Goal: Check status: Check status

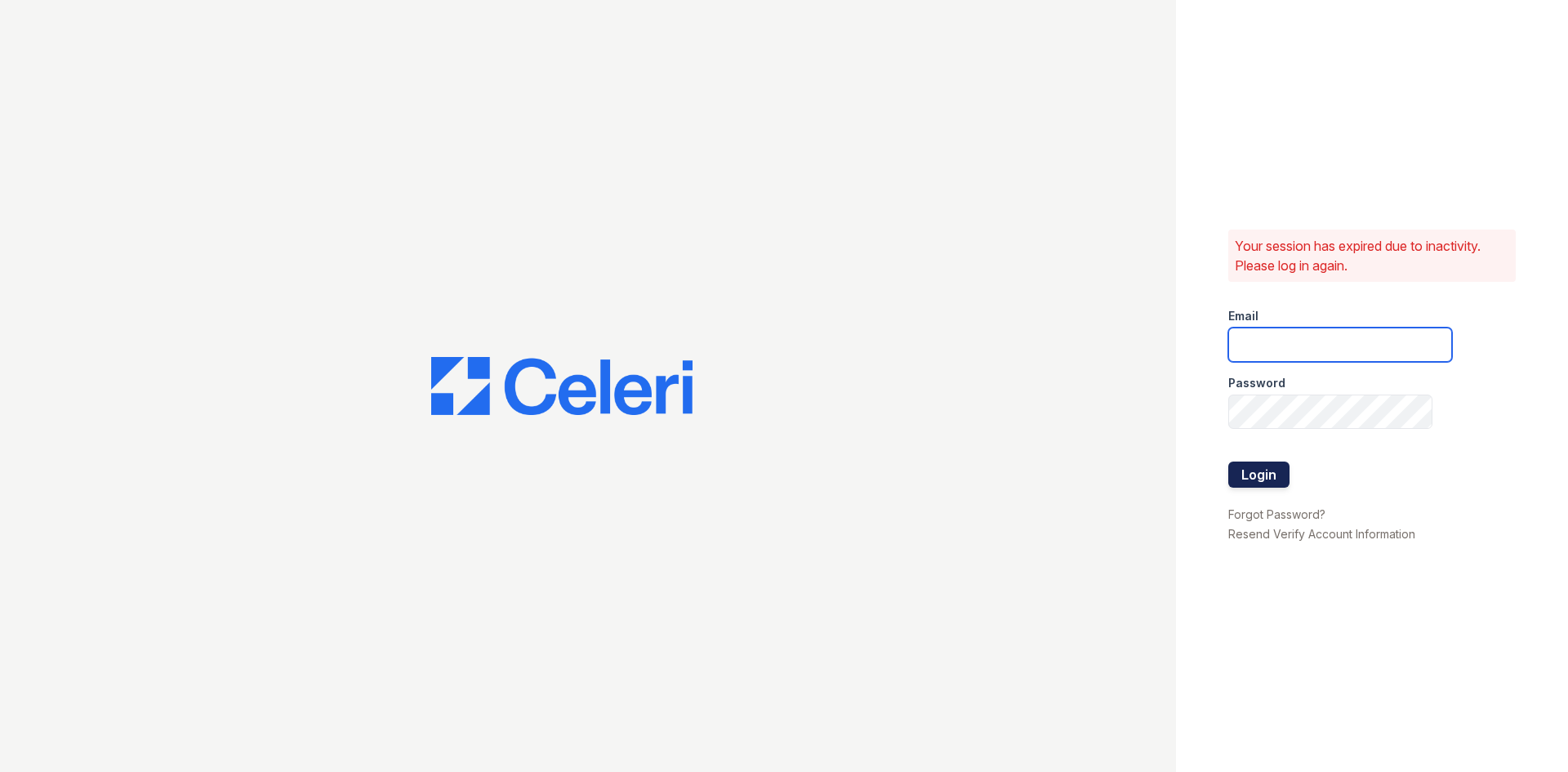
type input "puerto1@cafmanagement.com"
click at [1256, 478] on button "Login" at bounding box center [1258, 474] width 62 height 26
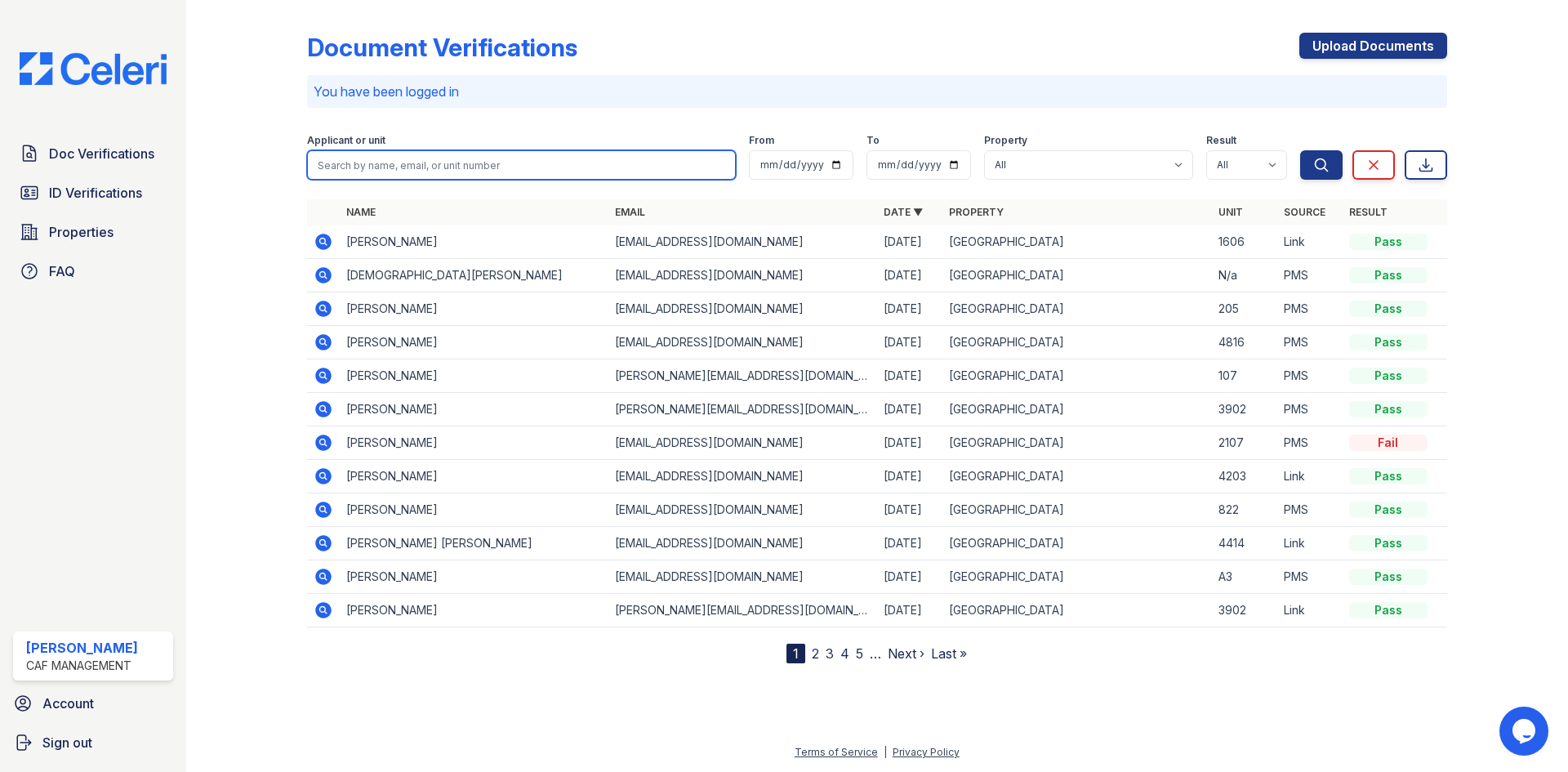
click at [446, 163] on input "search" at bounding box center [521, 165] width 429 height 29
type input "carroll"
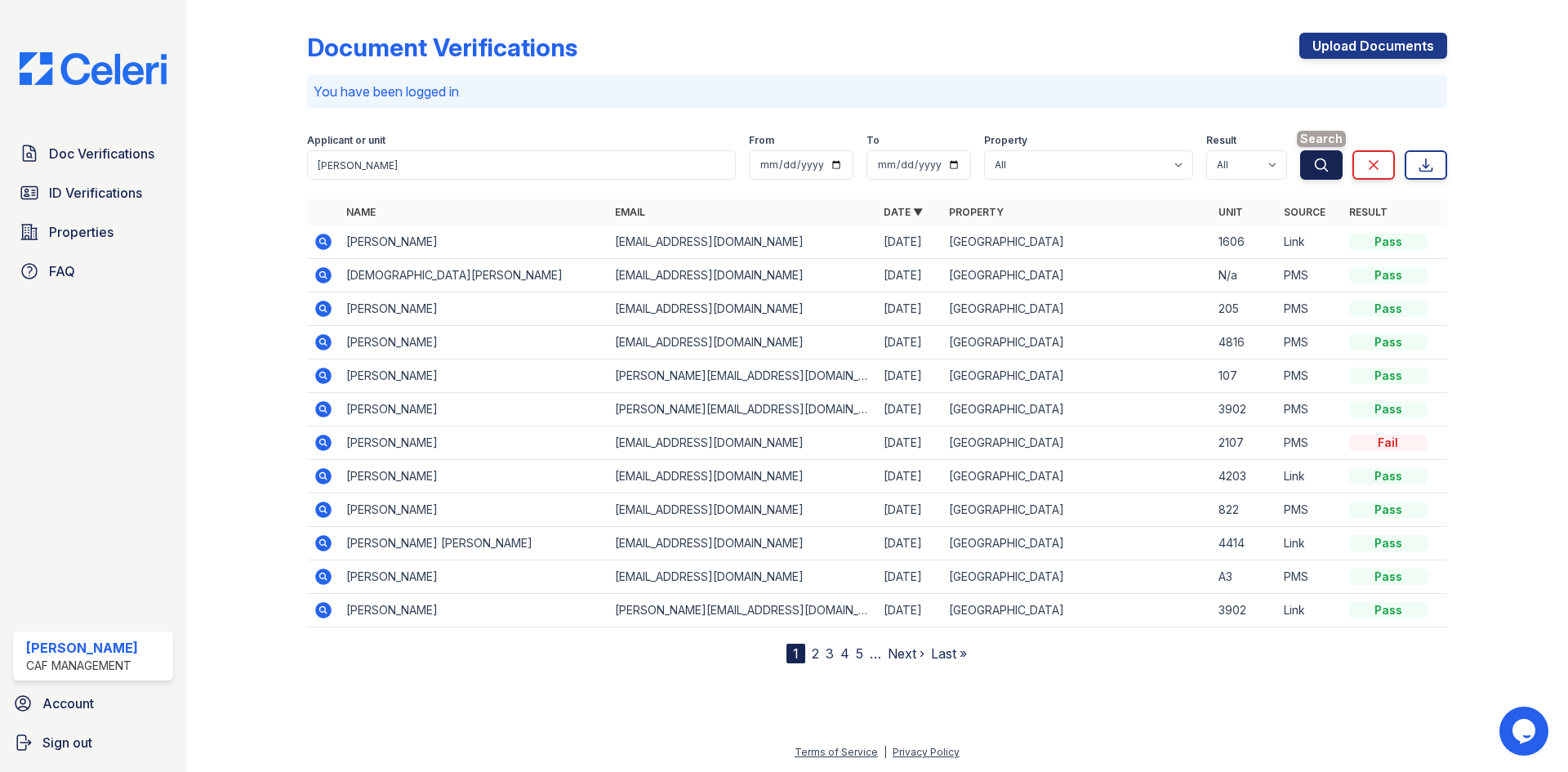
click at [1320, 168] on icon "submit" at bounding box center [1322, 165] width 17 height 17
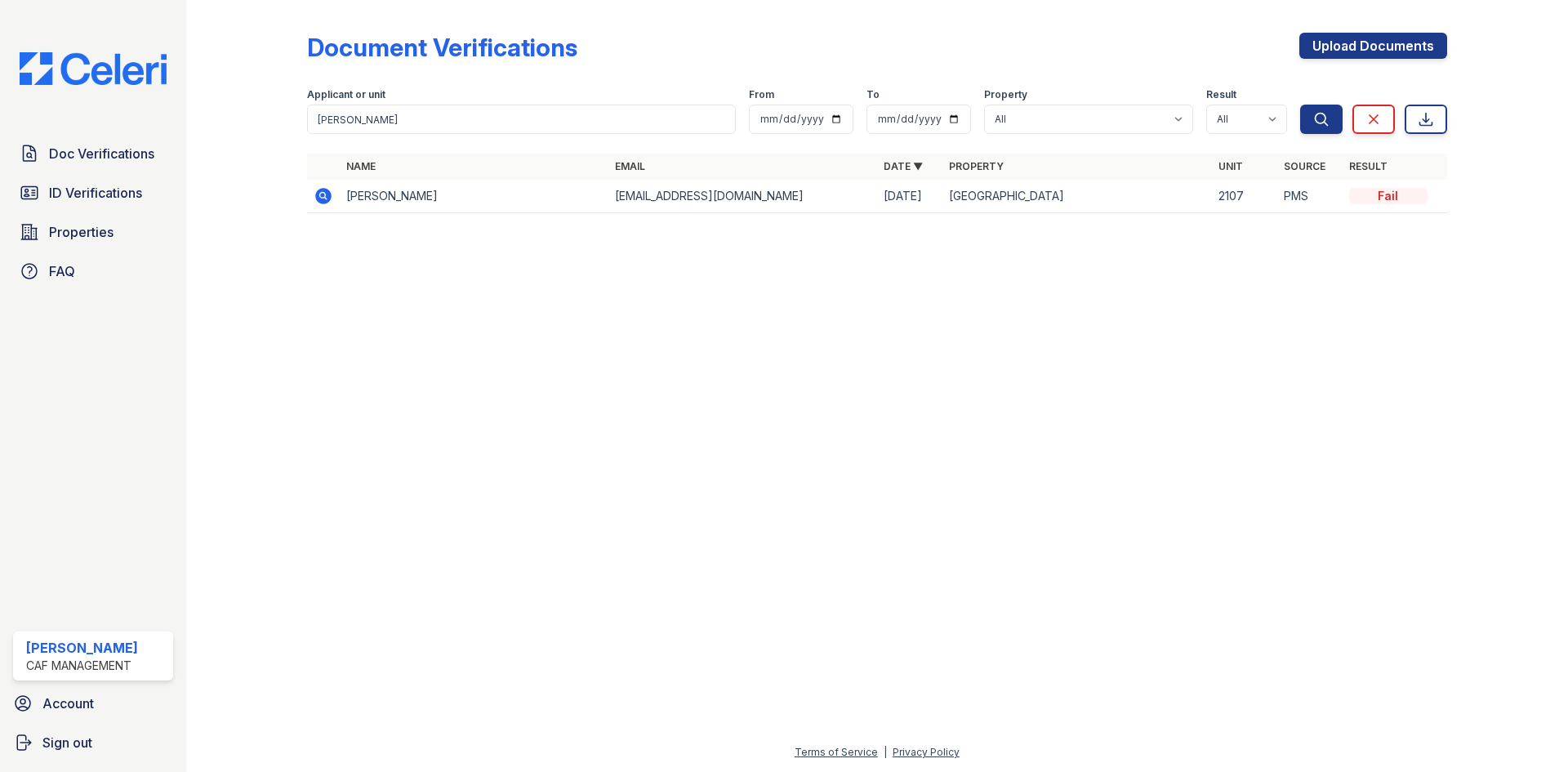
click at [321, 197] on icon at bounding box center [322, 196] width 19 height 19
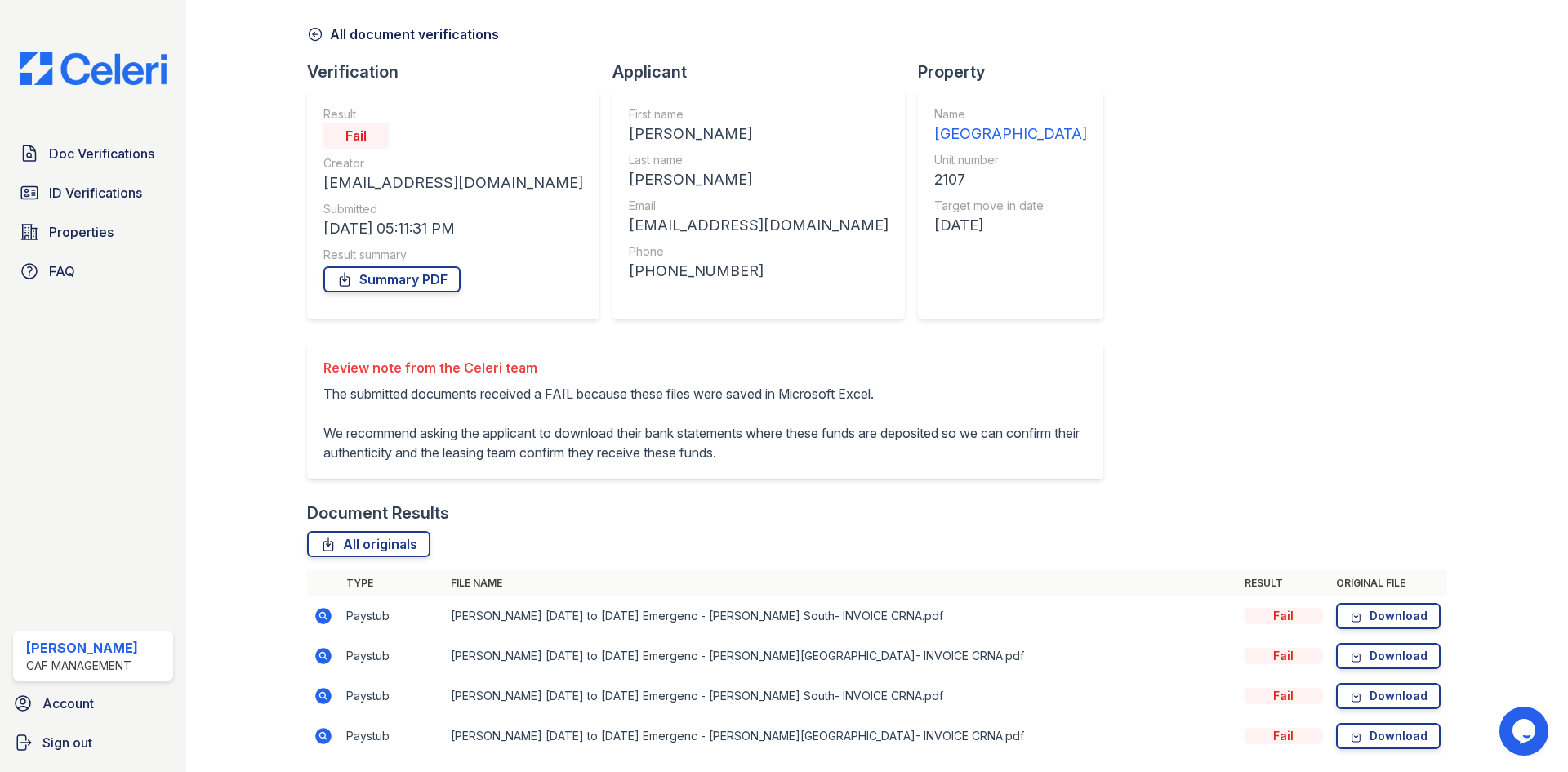
scroll to position [117, 0]
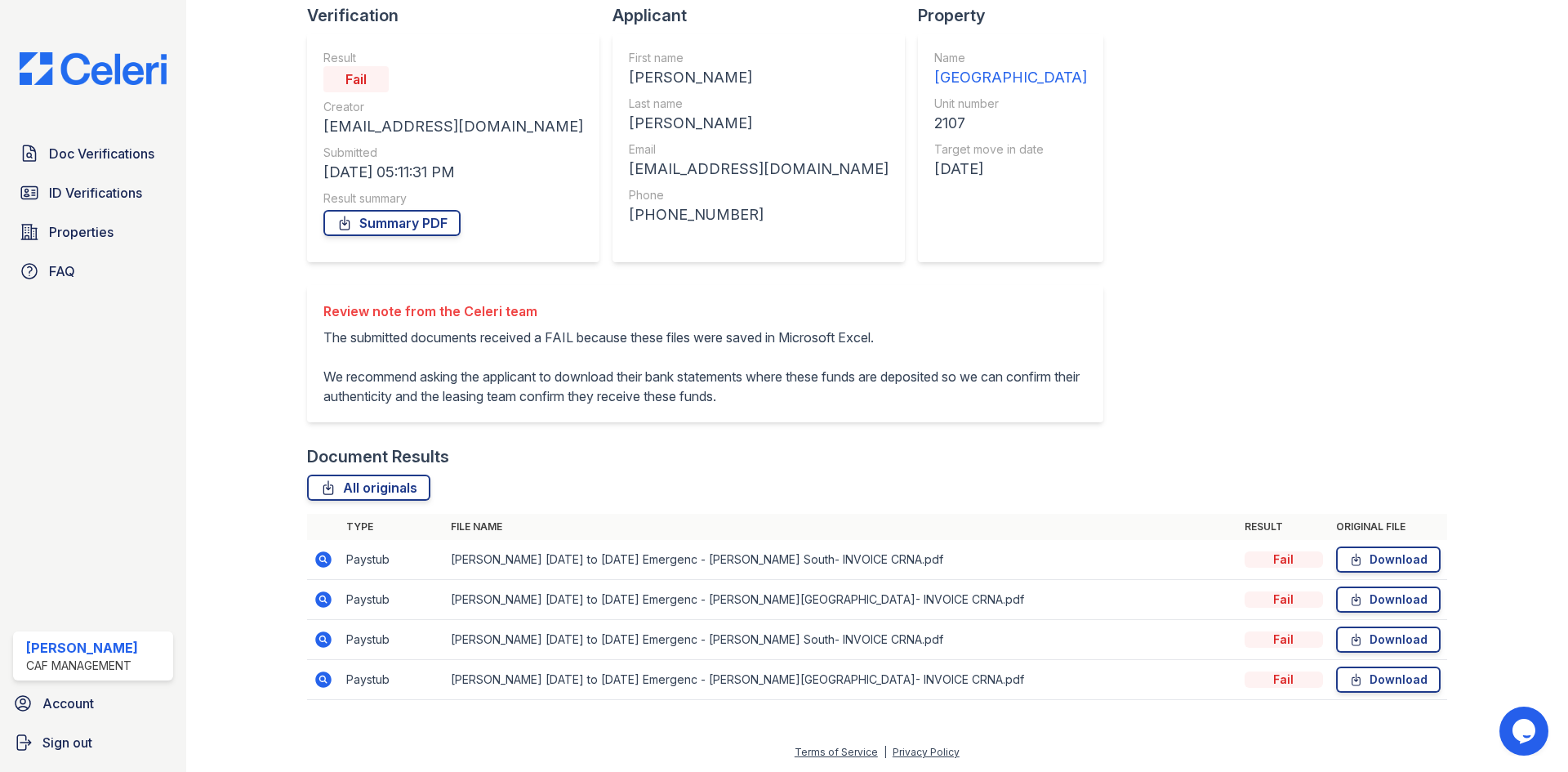
click at [321, 562] on icon at bounding box center [323, 560] width 17 height 17
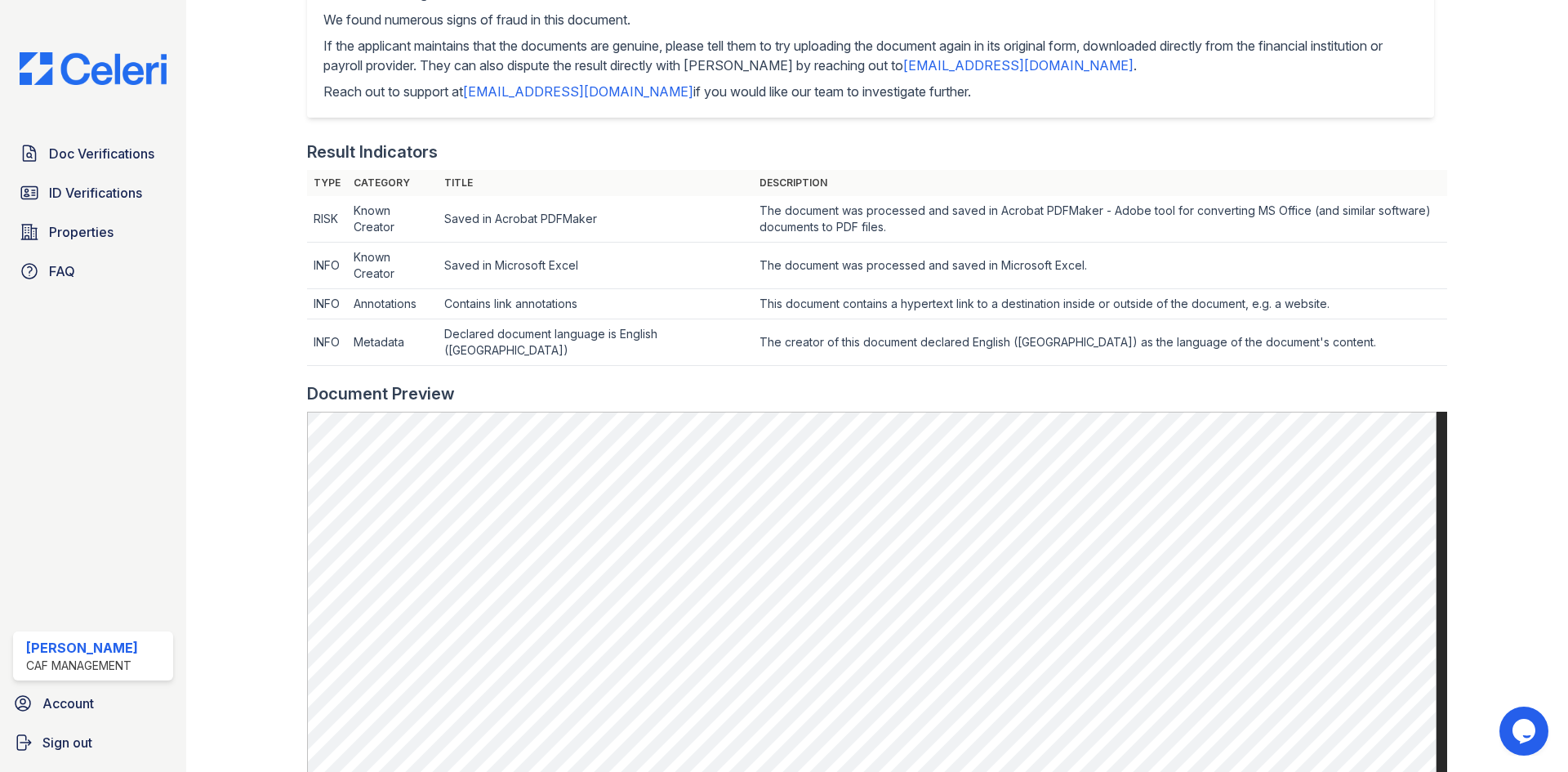
scroll to position [418, 0]
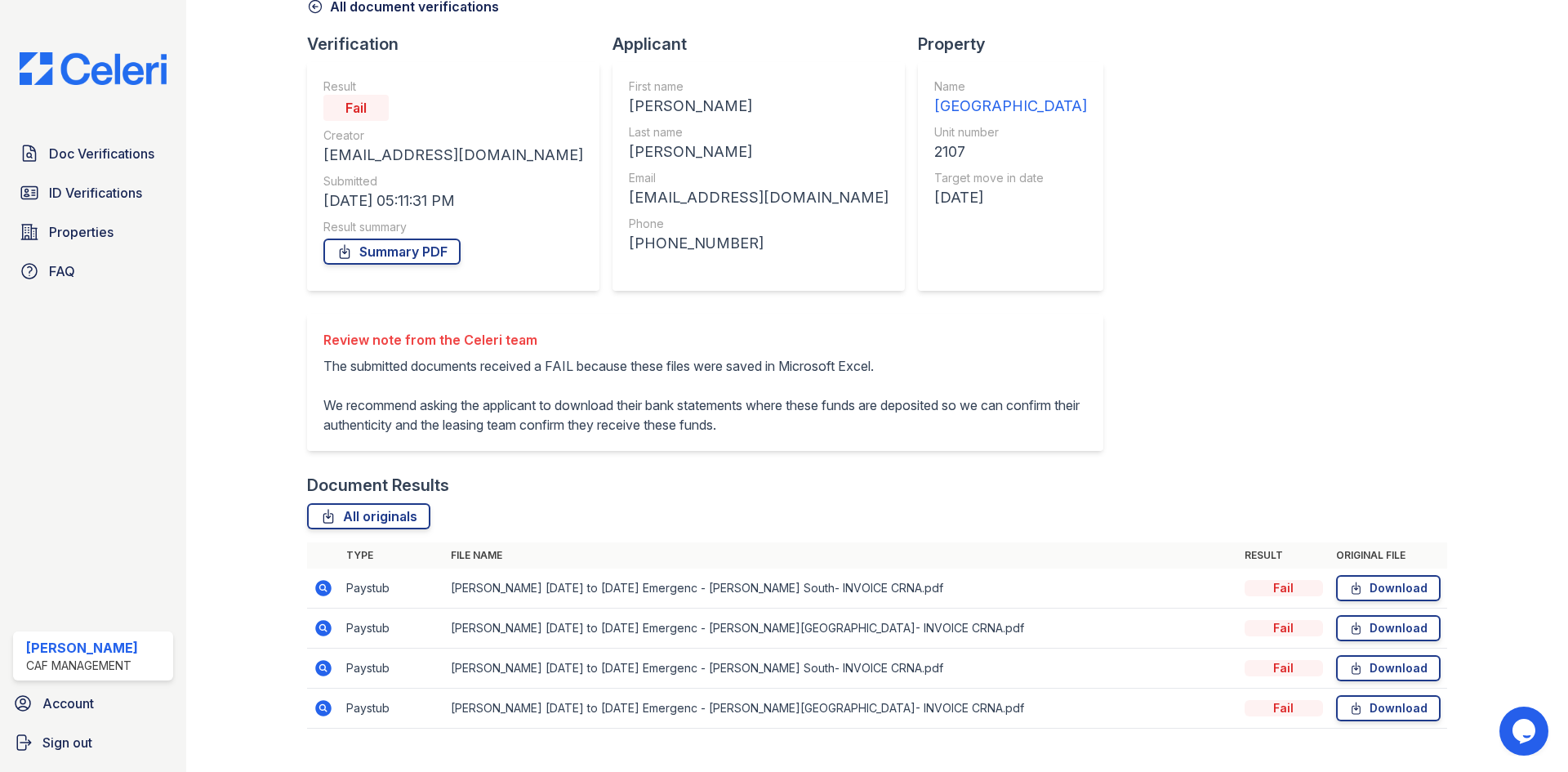
scroll to position [117, 0]
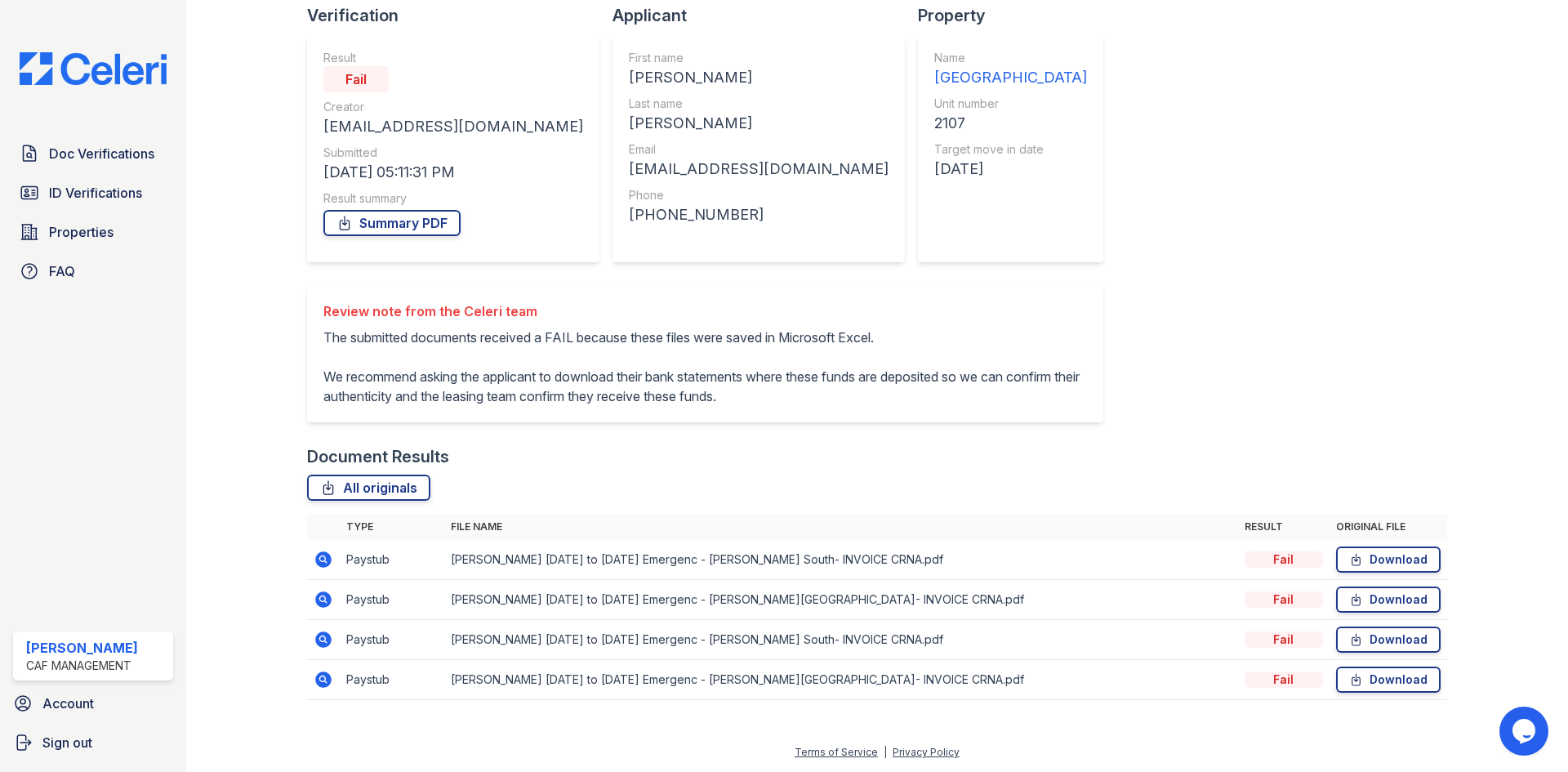
click at [324, 557] on icon at bounding box center [322, 559] width 19 height 19
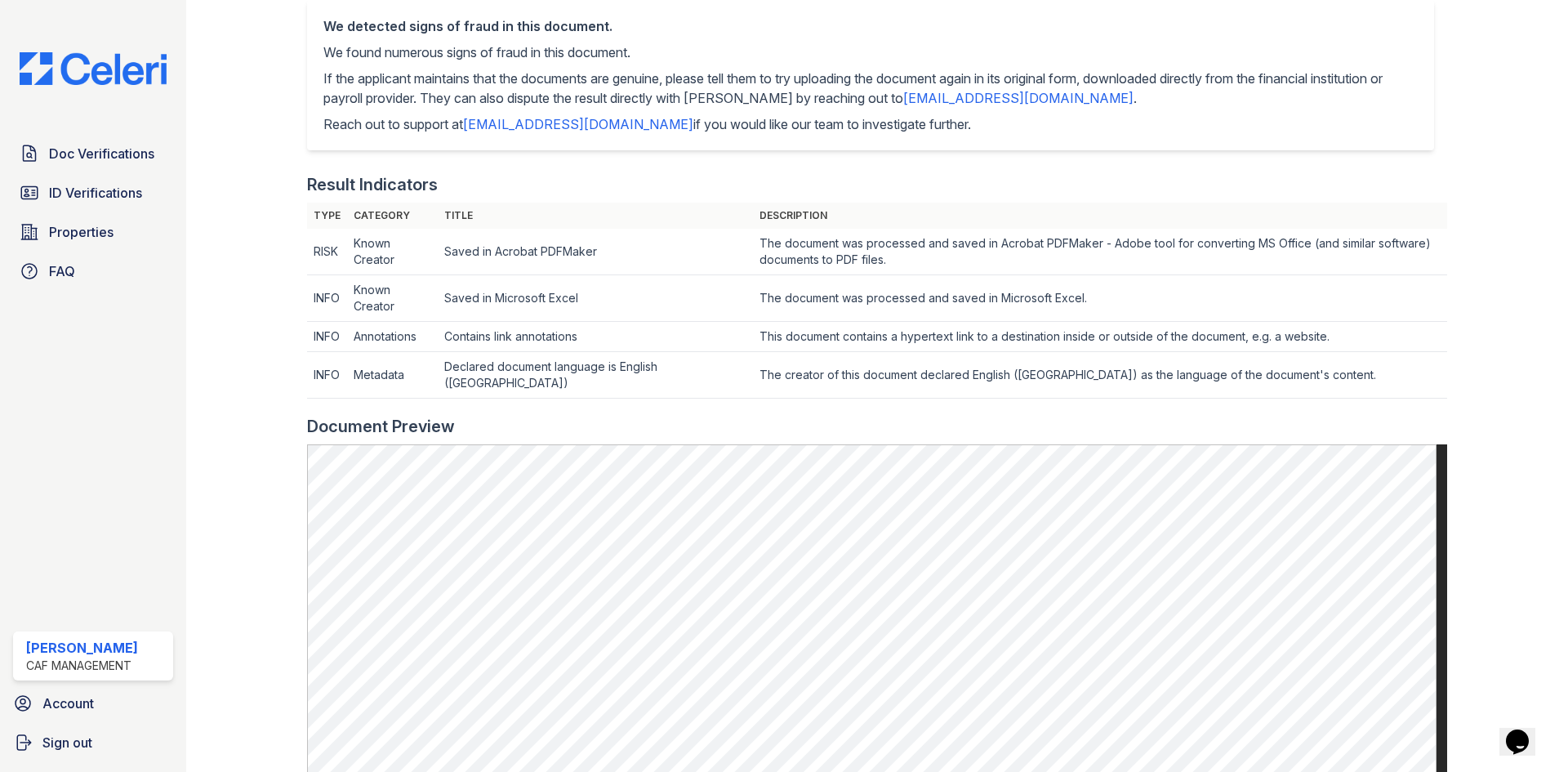
scroll to position [327, 0]
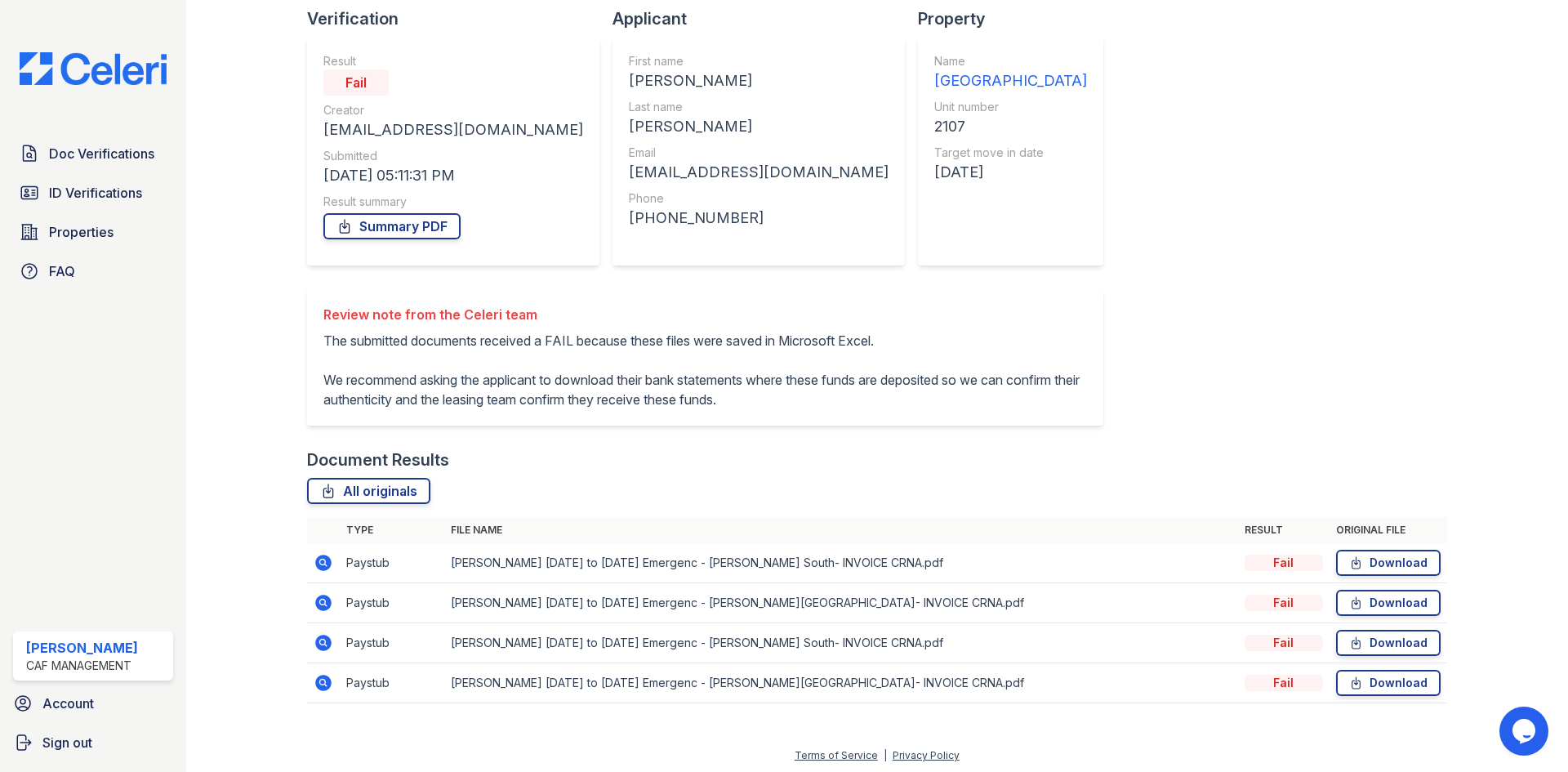
scroll to position [117, 0]
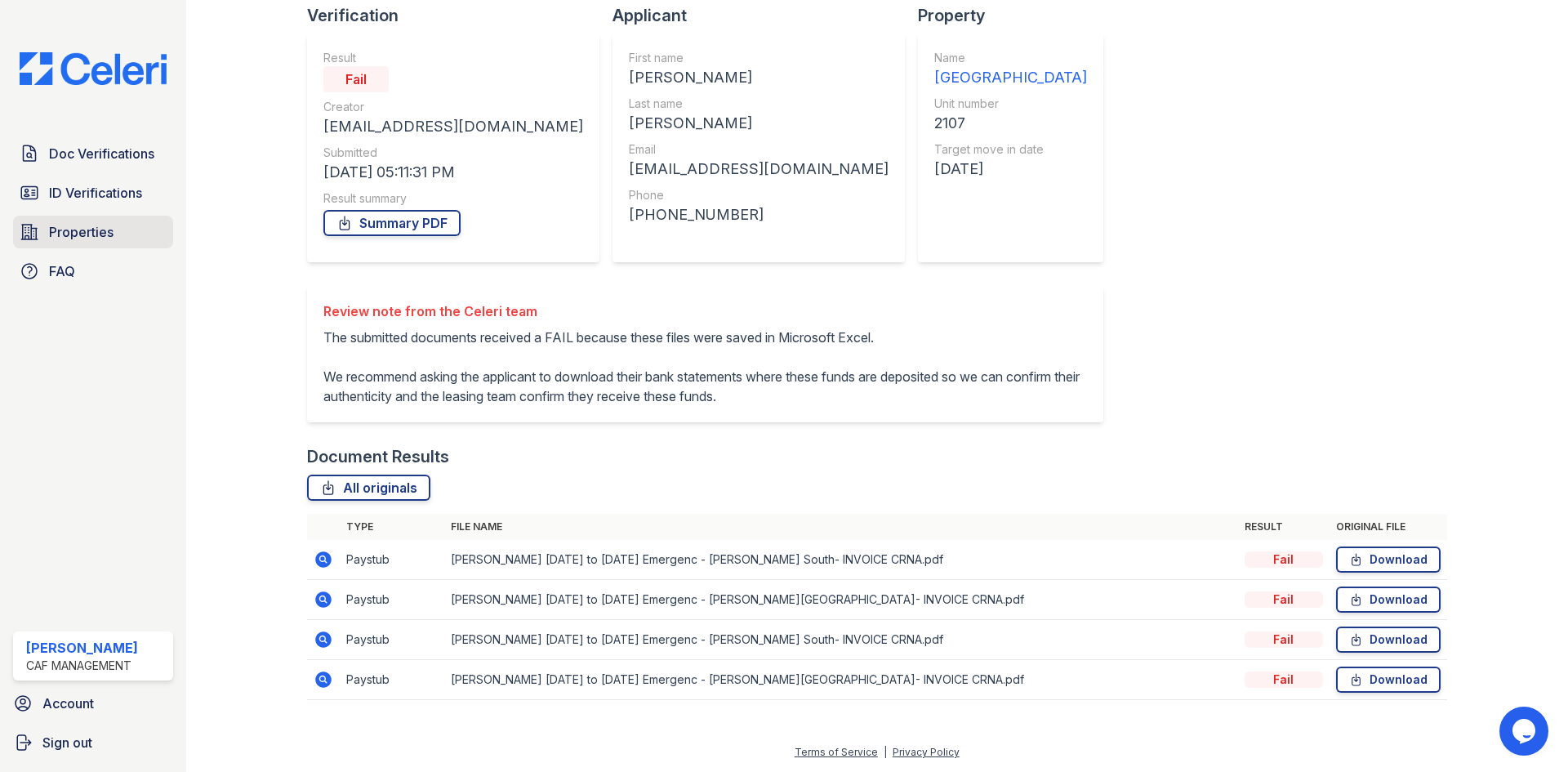
click at [96, 240] on span "Properties" at bounding box center [81, 232] width 64 height 19
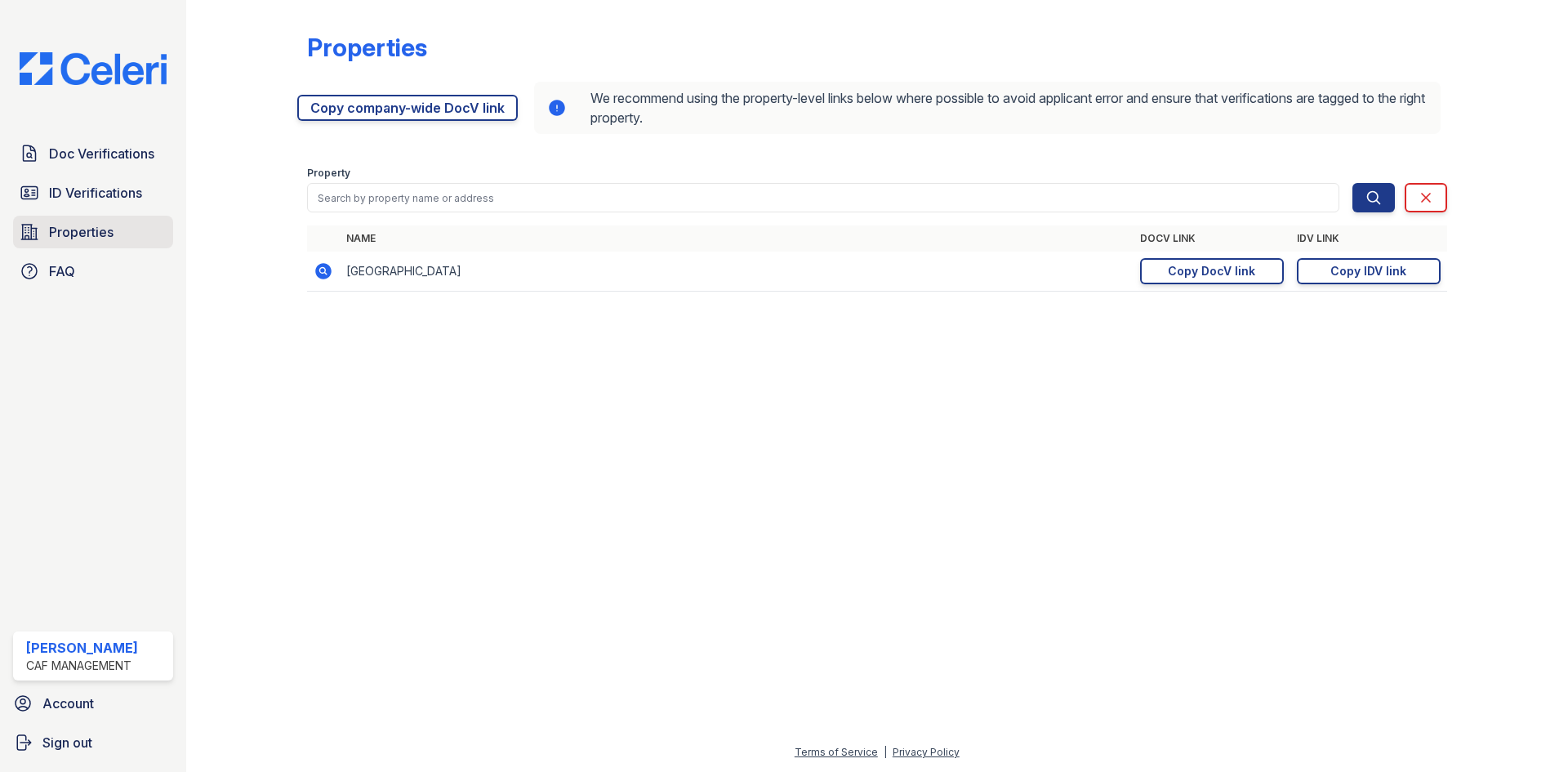
click at [74, 241] on span "Properties" at bounding box center [81, 232] width 64 height 19
click at [117, 187] on span "ID Verifications" at bounding box center [95, 192] width 93 height 19
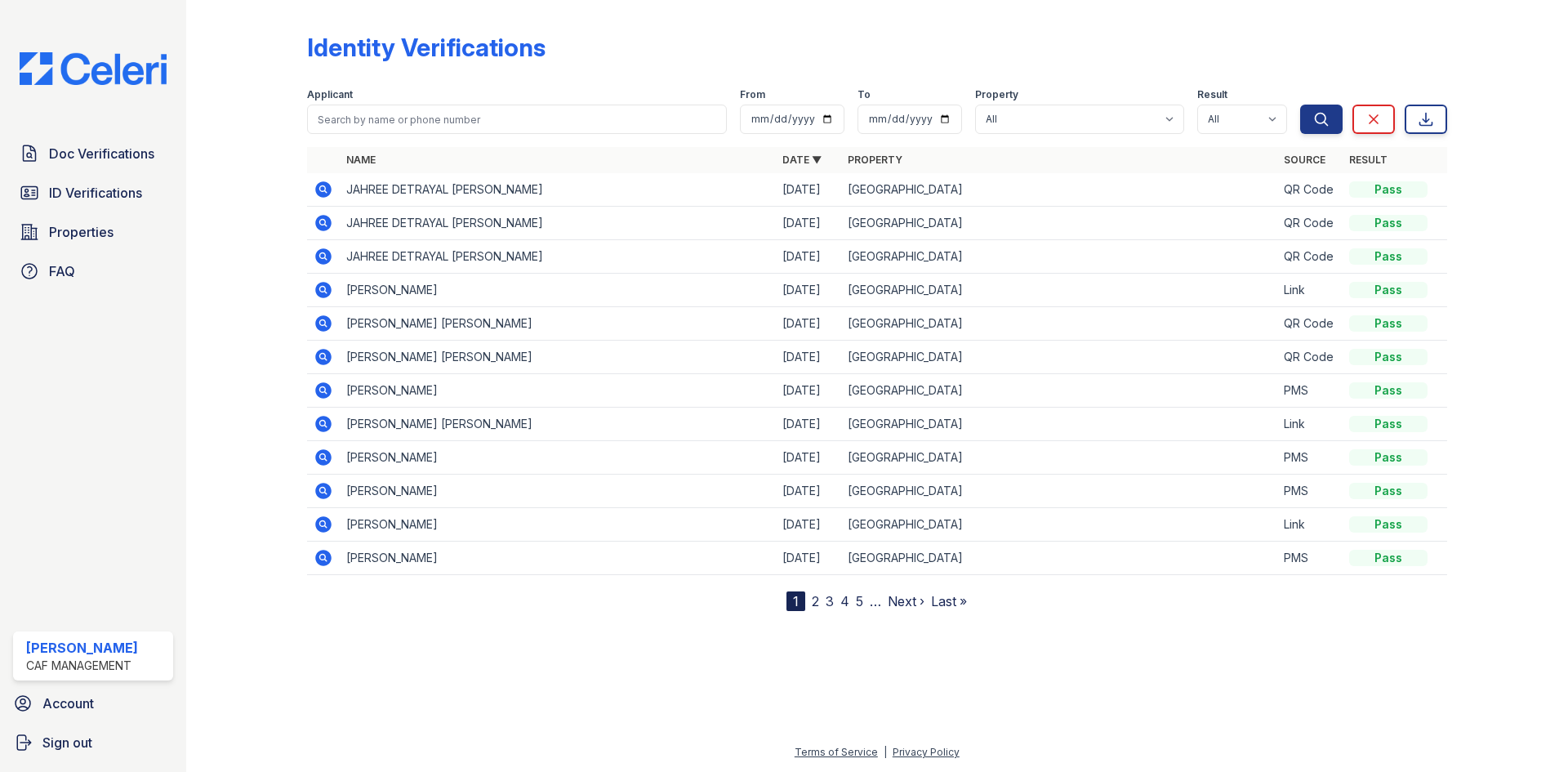
click at [317, 556] on icon at bounding box center [323, 558] width 17 height 17
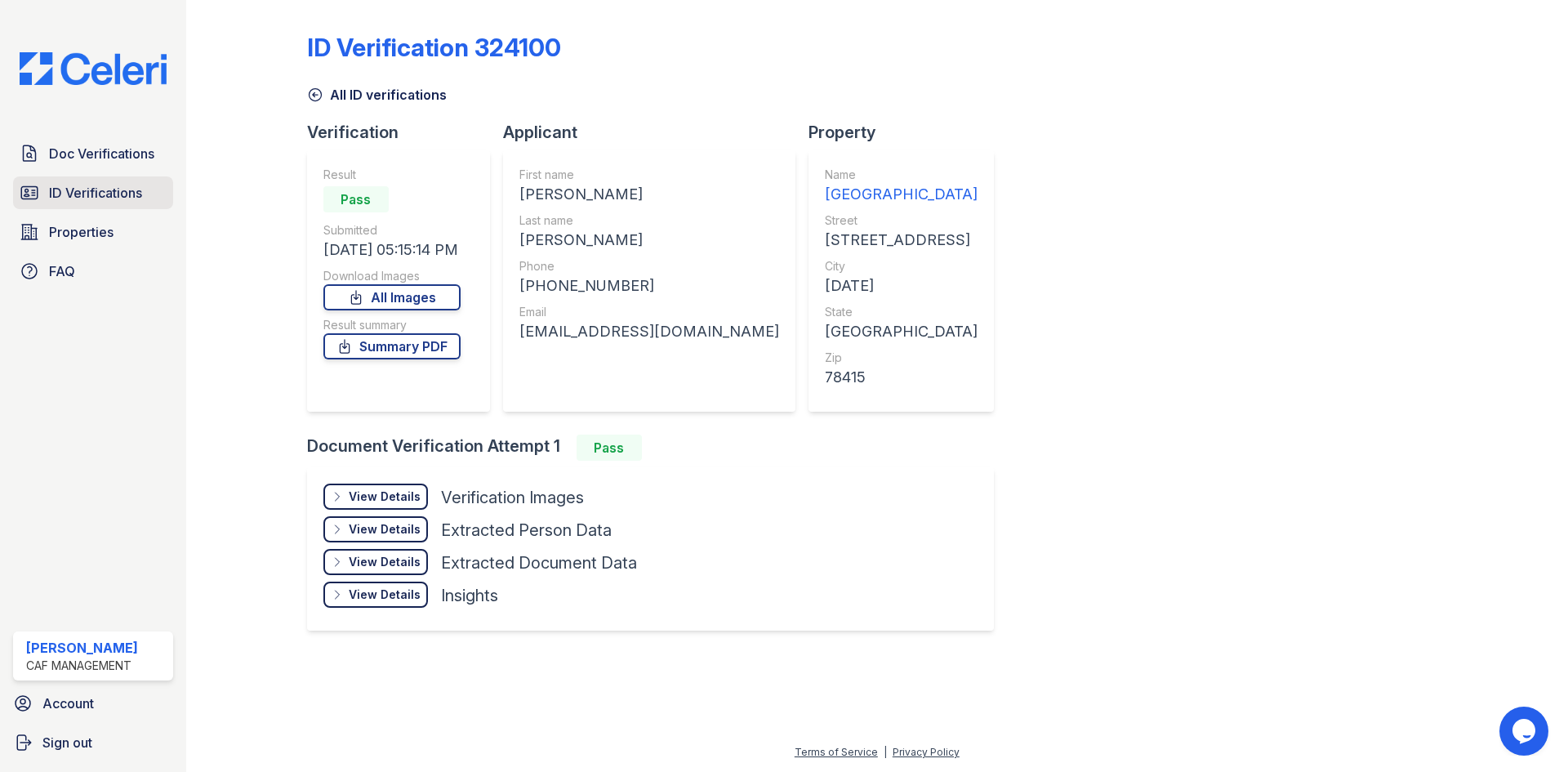
click at [129, 197] on span "ID Verifications" at bounding box center [95, 192] width 93 height 19
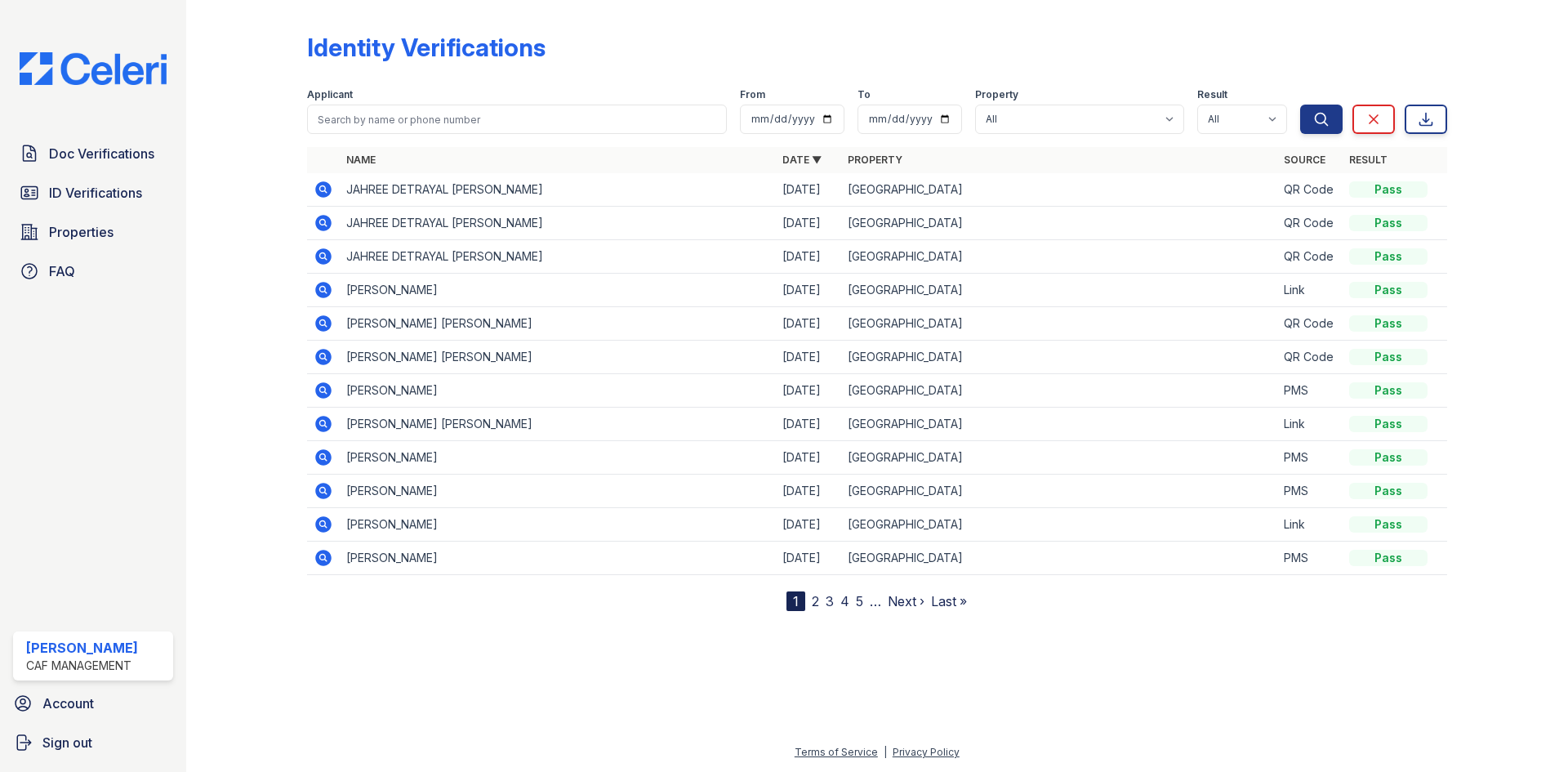
click at [328, 527] on icon at bounding box center [323, 525] width 17 height 17
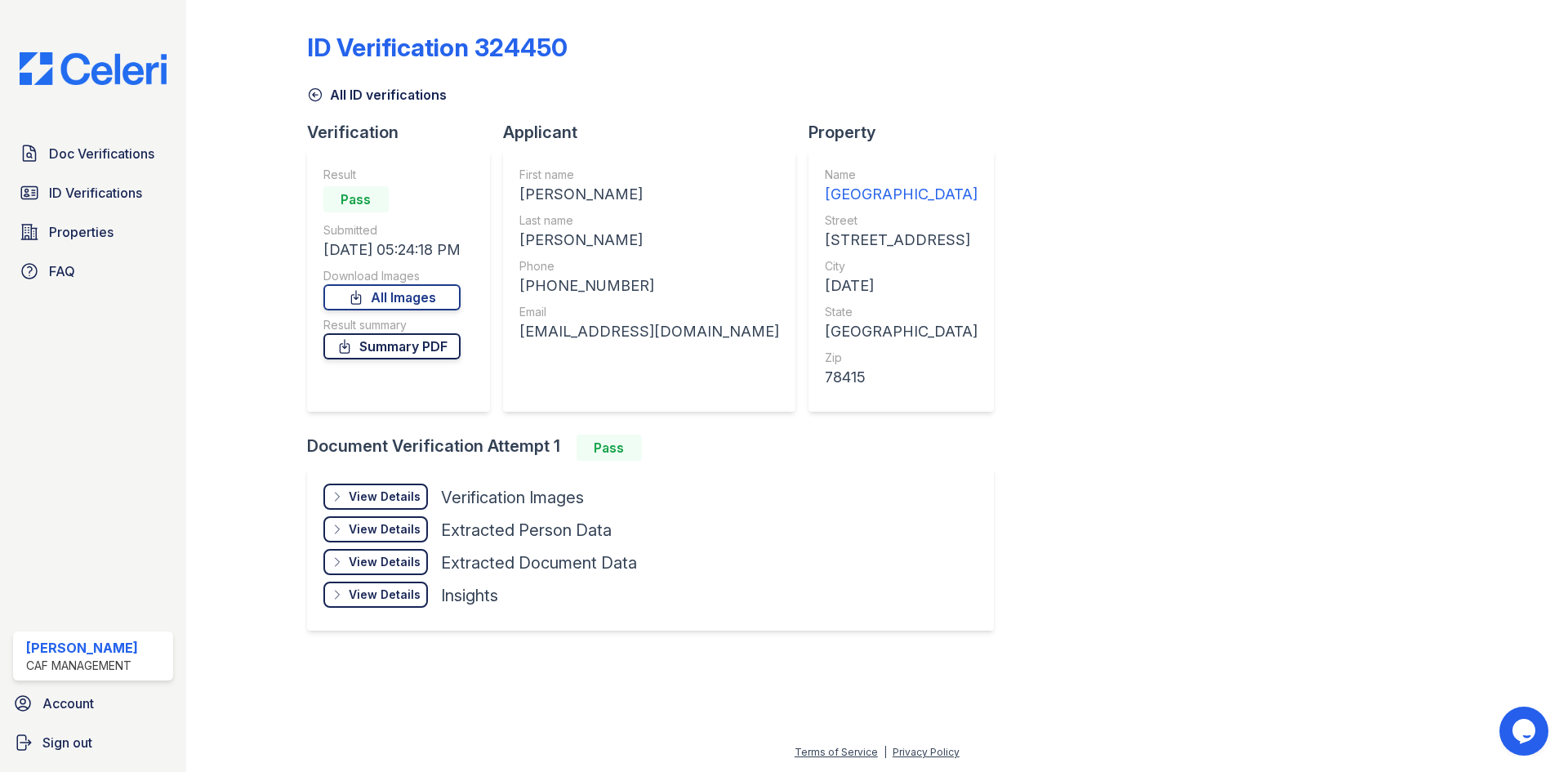
click at [435, 346] on link "Summary PDF" at bounding box center [391, 346] width 137 height 26
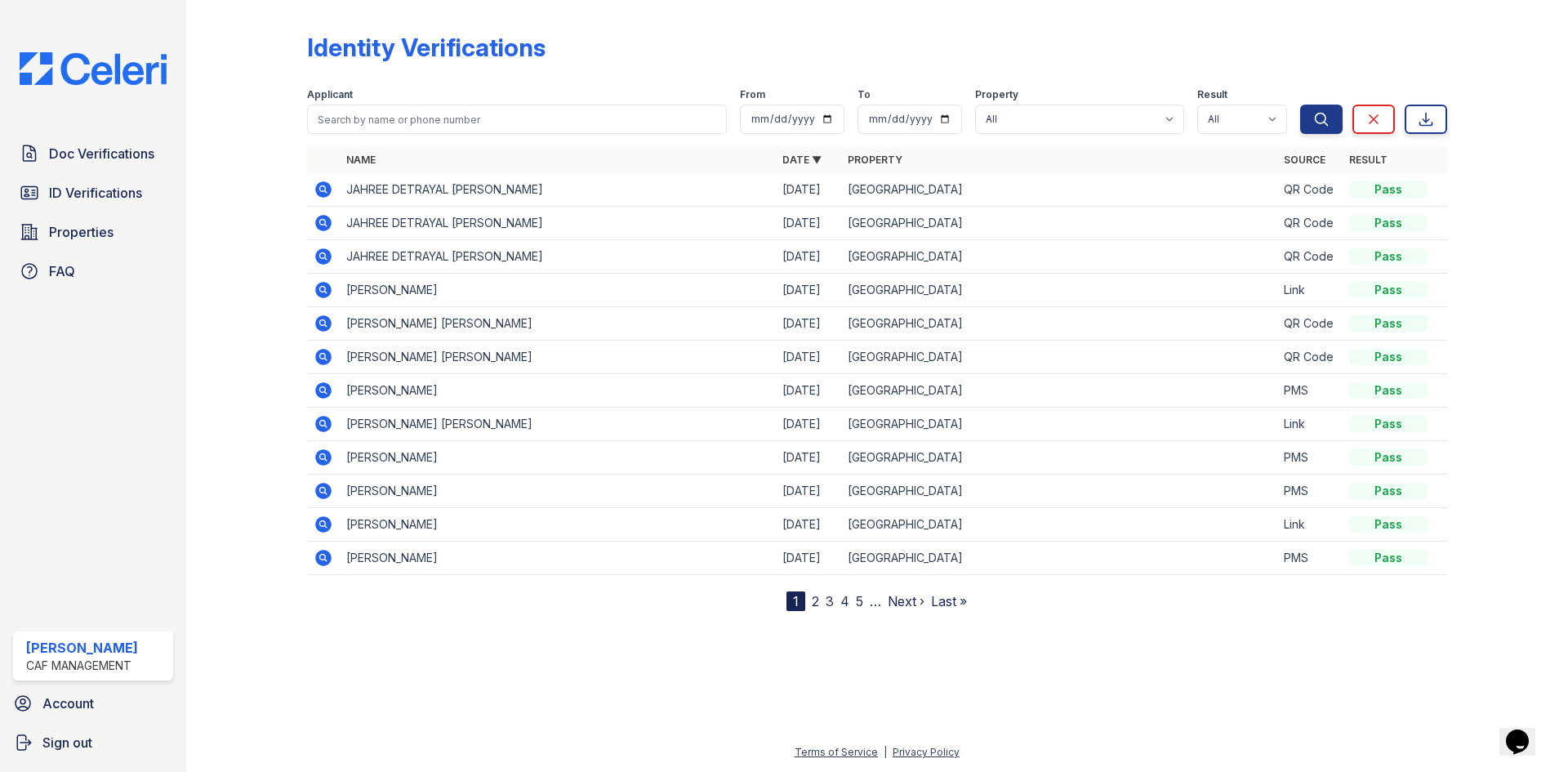
click at [327, 556] on icon at bounding box center [323, 558] width 17 height 17
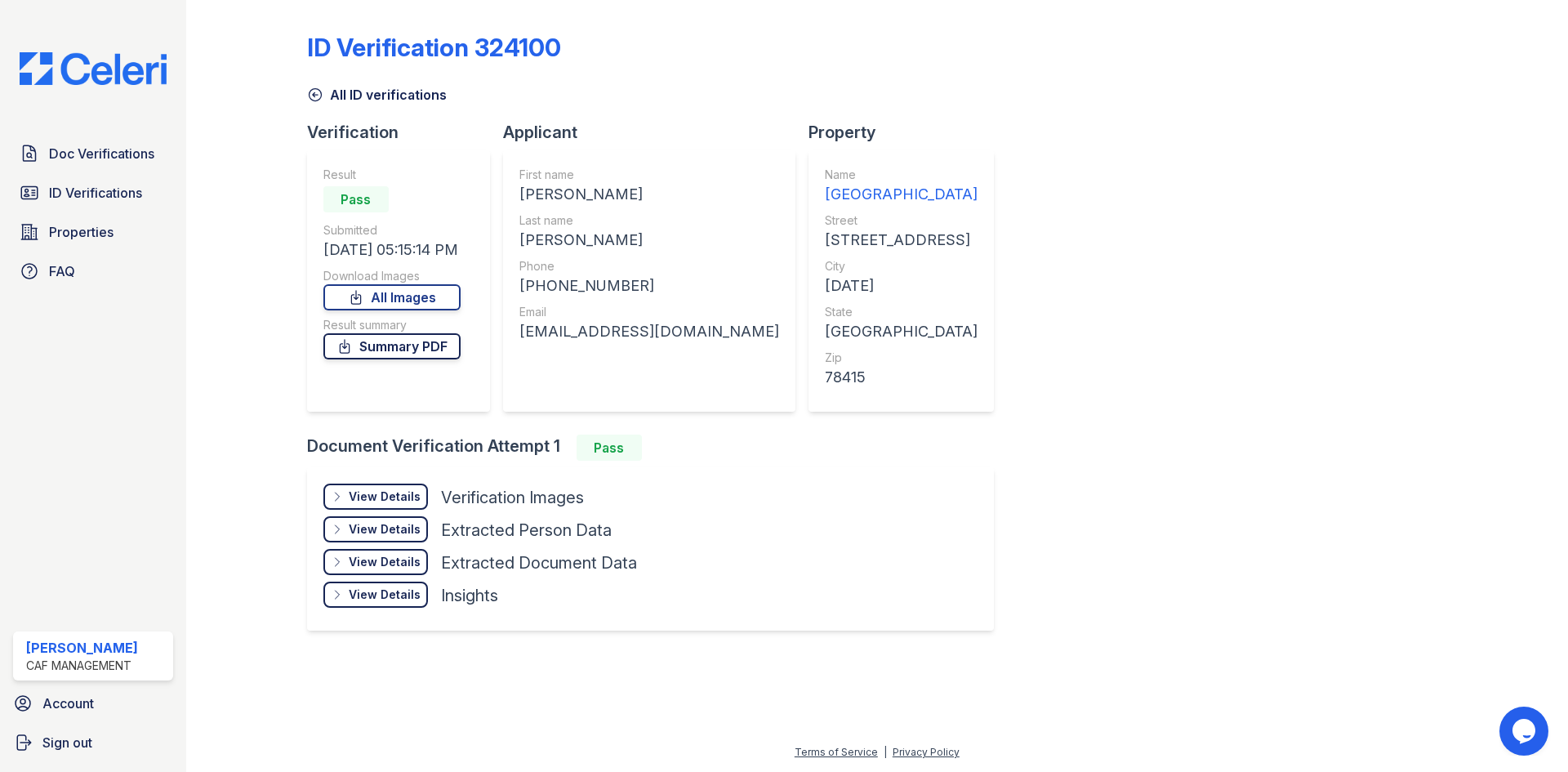
click at [411, 345] on link "Summary PDF" at bounding box center [391, 346] width 137 height 26
click at [109, 223] on span "Properties" at bounding box center [81, 232] width 64 height 19
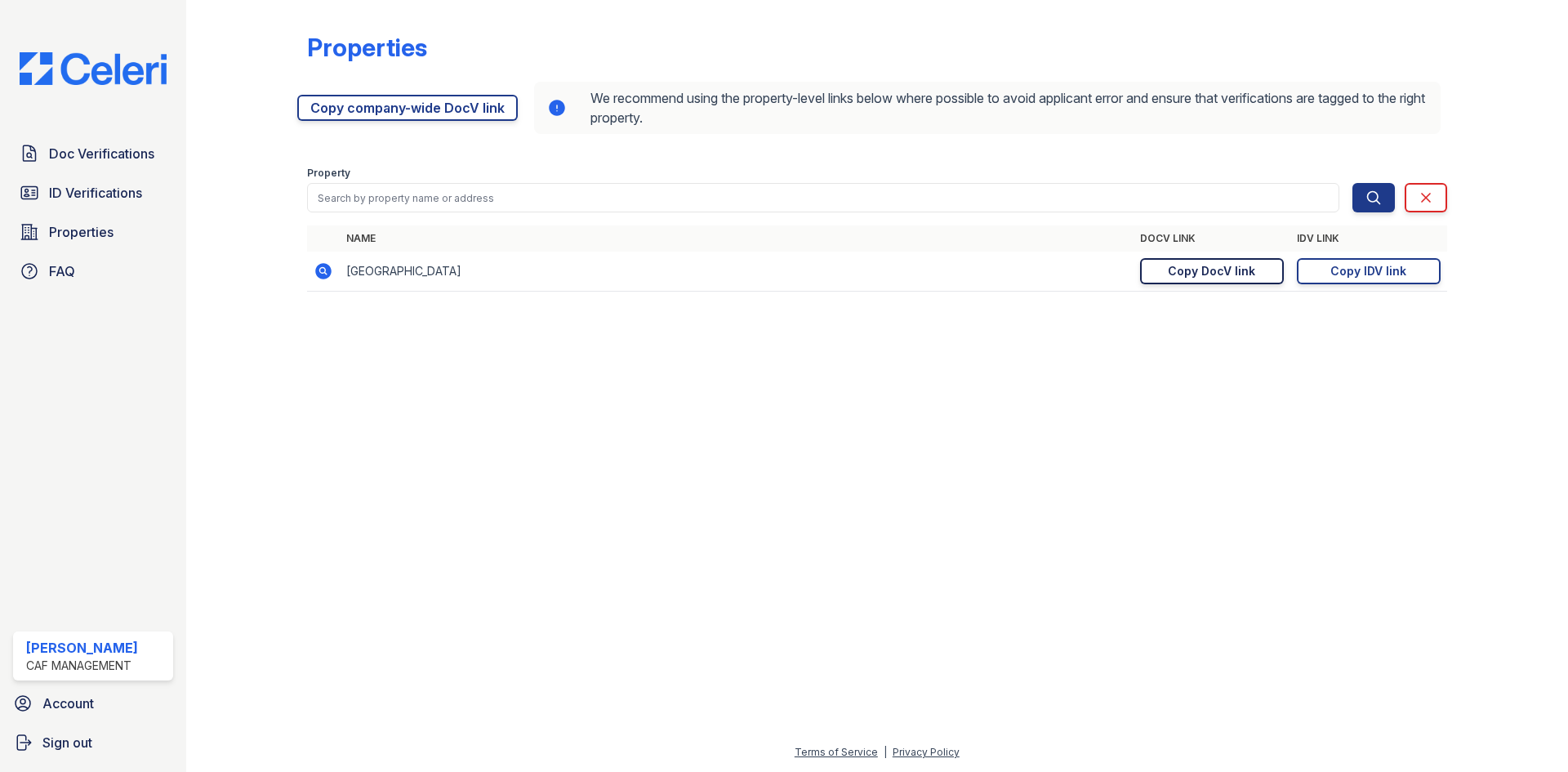
click at [1192, 276] on div "Copy DocV link" at bounding box center [1211, 271] width 87 height 17
click at [86, 169] on link "Doc Verifications" at bounding box center [93, 153] width 160 height 33
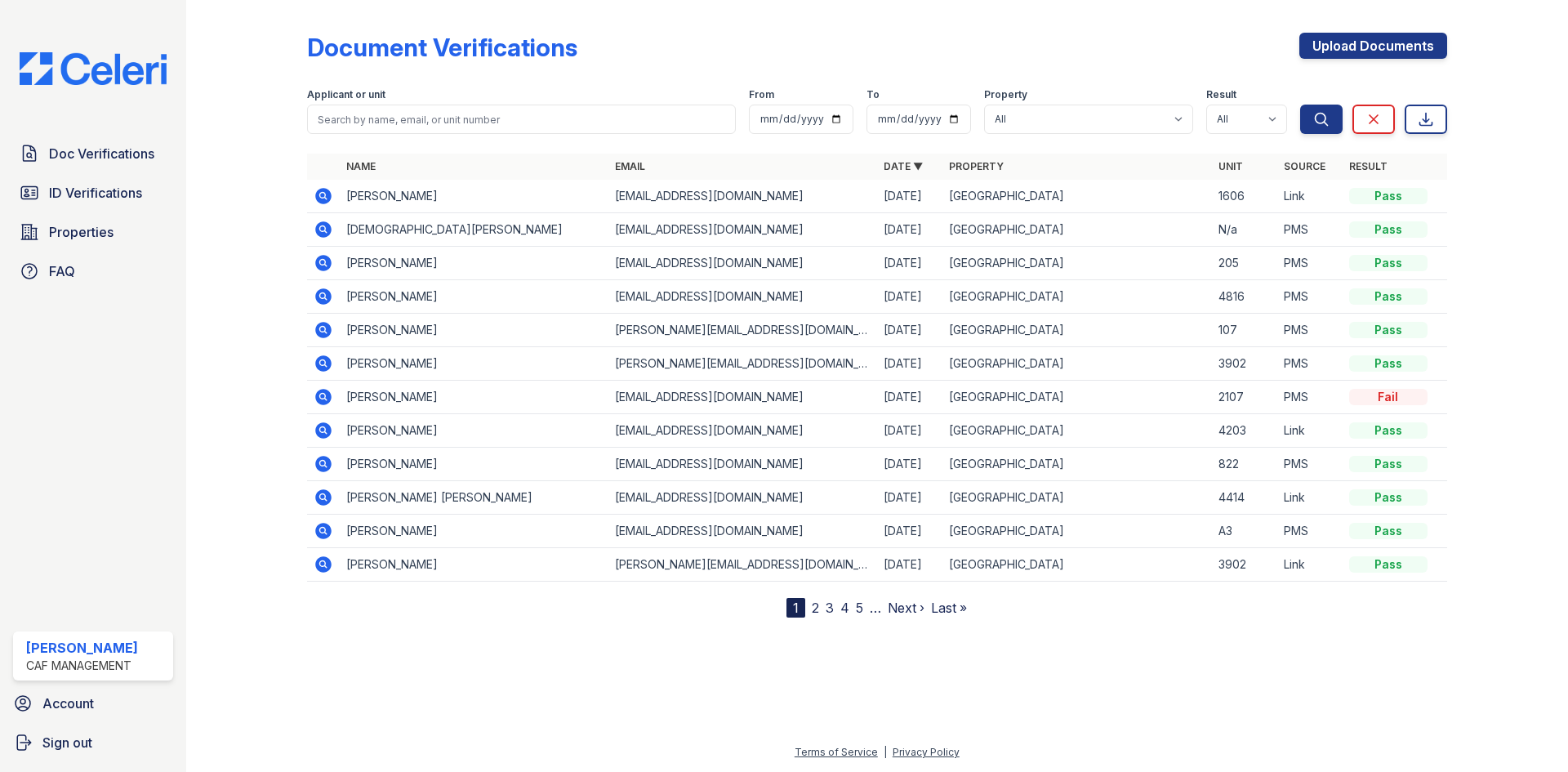
click at [319, 398] on icon at bounding box center [323, 397] width 17 height 17
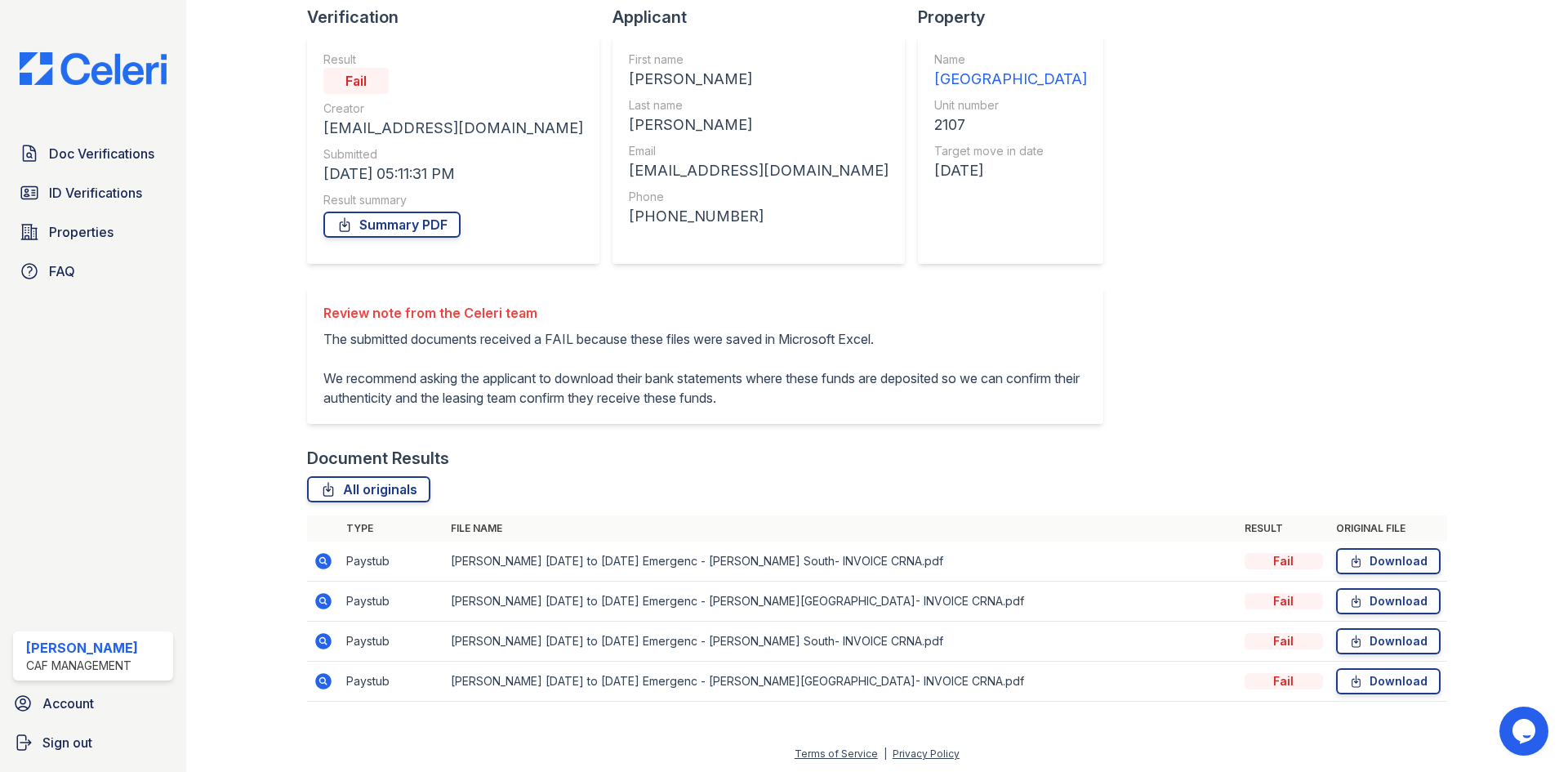
scroll to position [117, 0]
click at [325, 558] on icon at bounding box center [323, 560] width 17 height 17
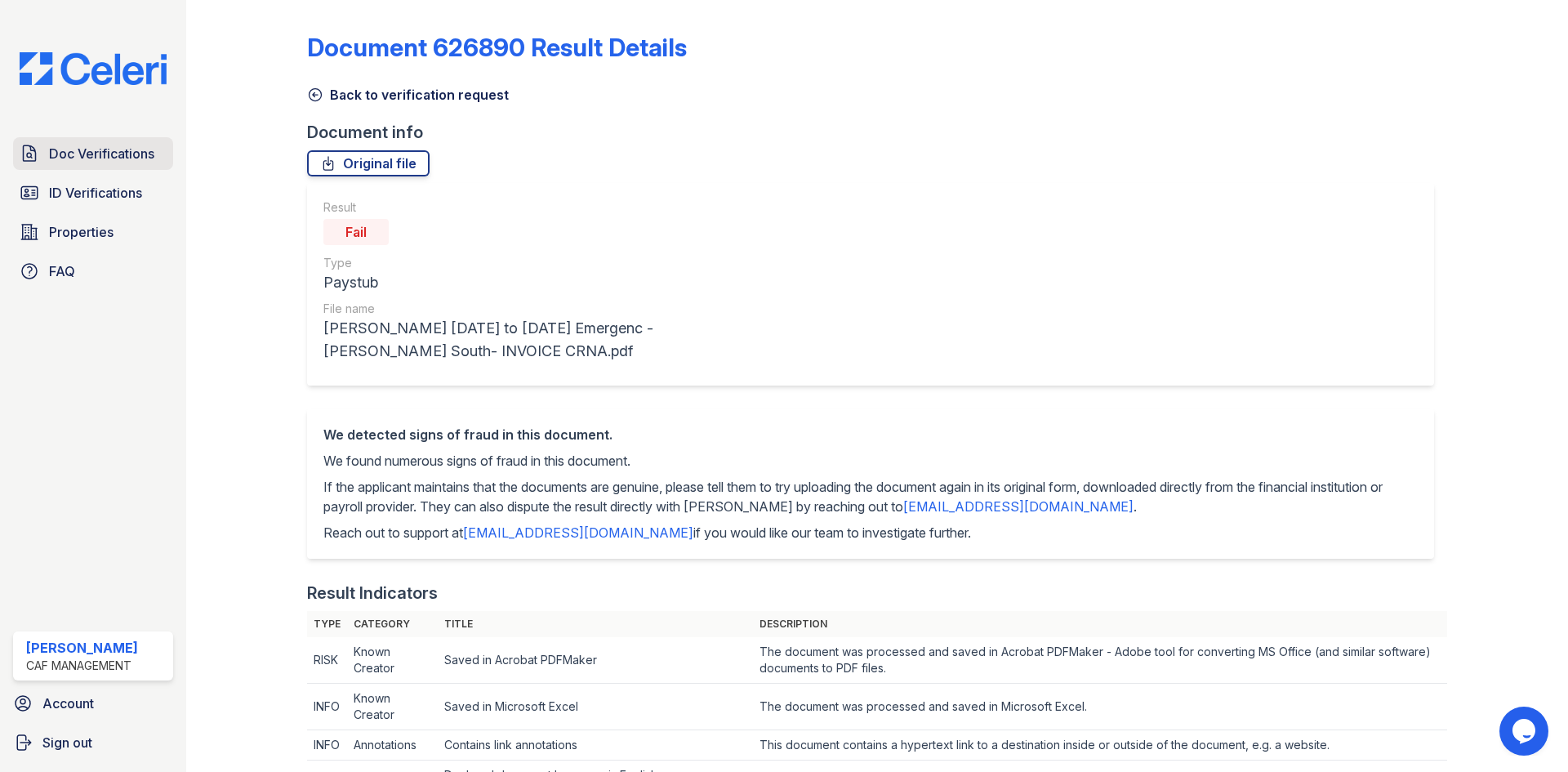
click at [132, 148] on span "Doc Verifications" at bounding box center [101, 153] width 106 height 19
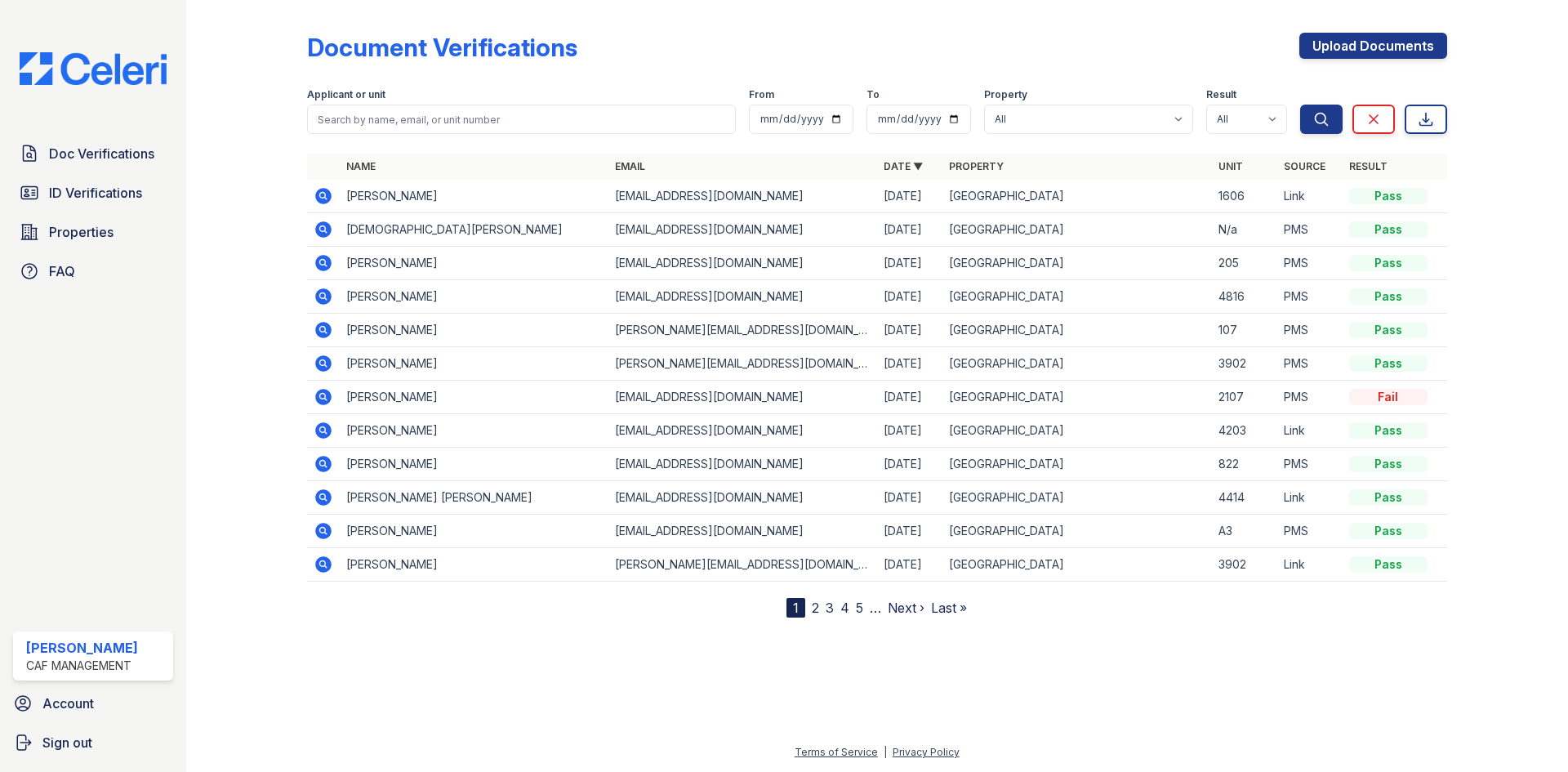
click at [323, 198] on icon at bounding box center [322, 196] width 19 height 19
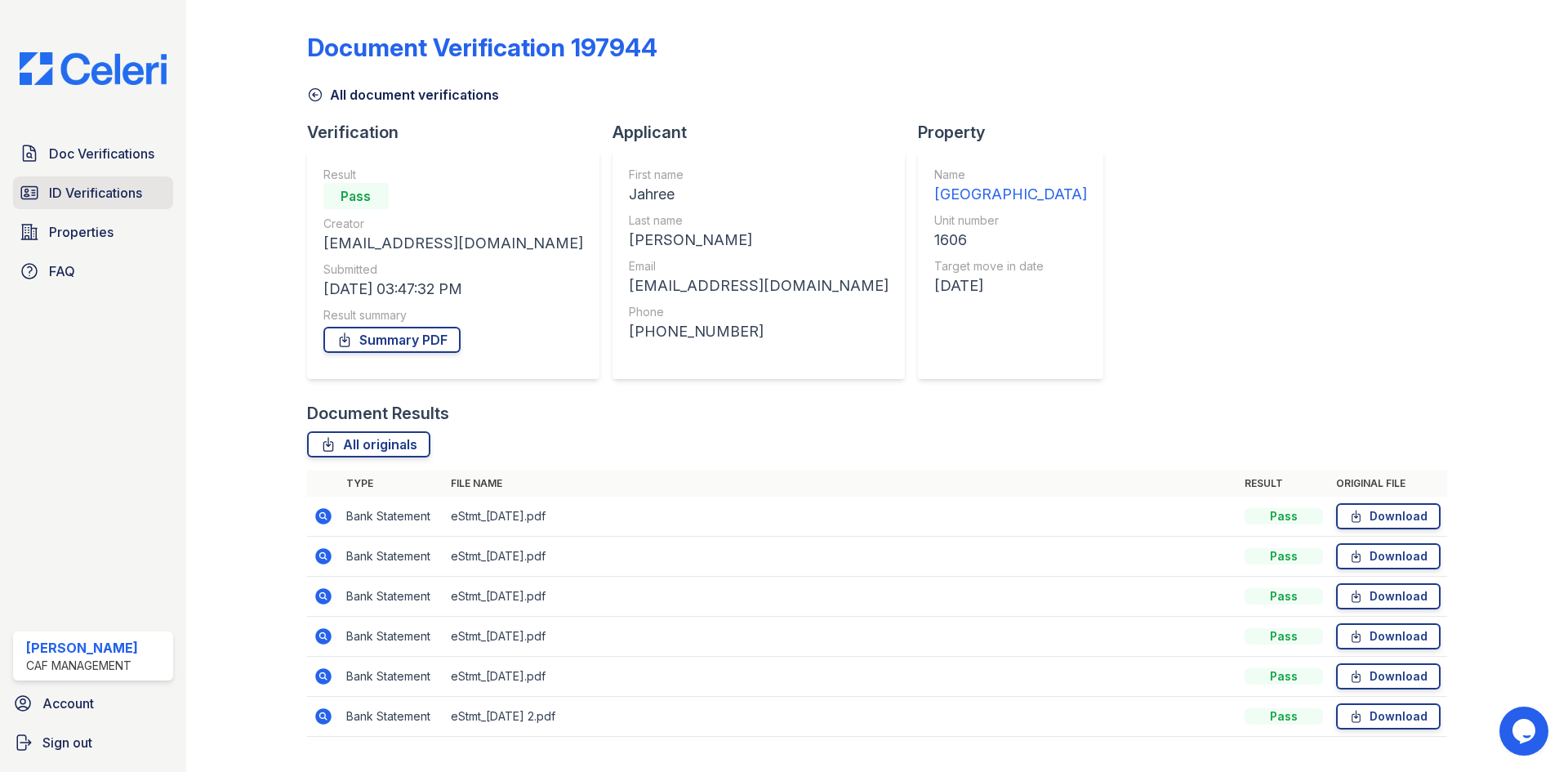
click at [107, 199] on span "ID Verifications" at bounding box center [95, 192] width 93 height 19
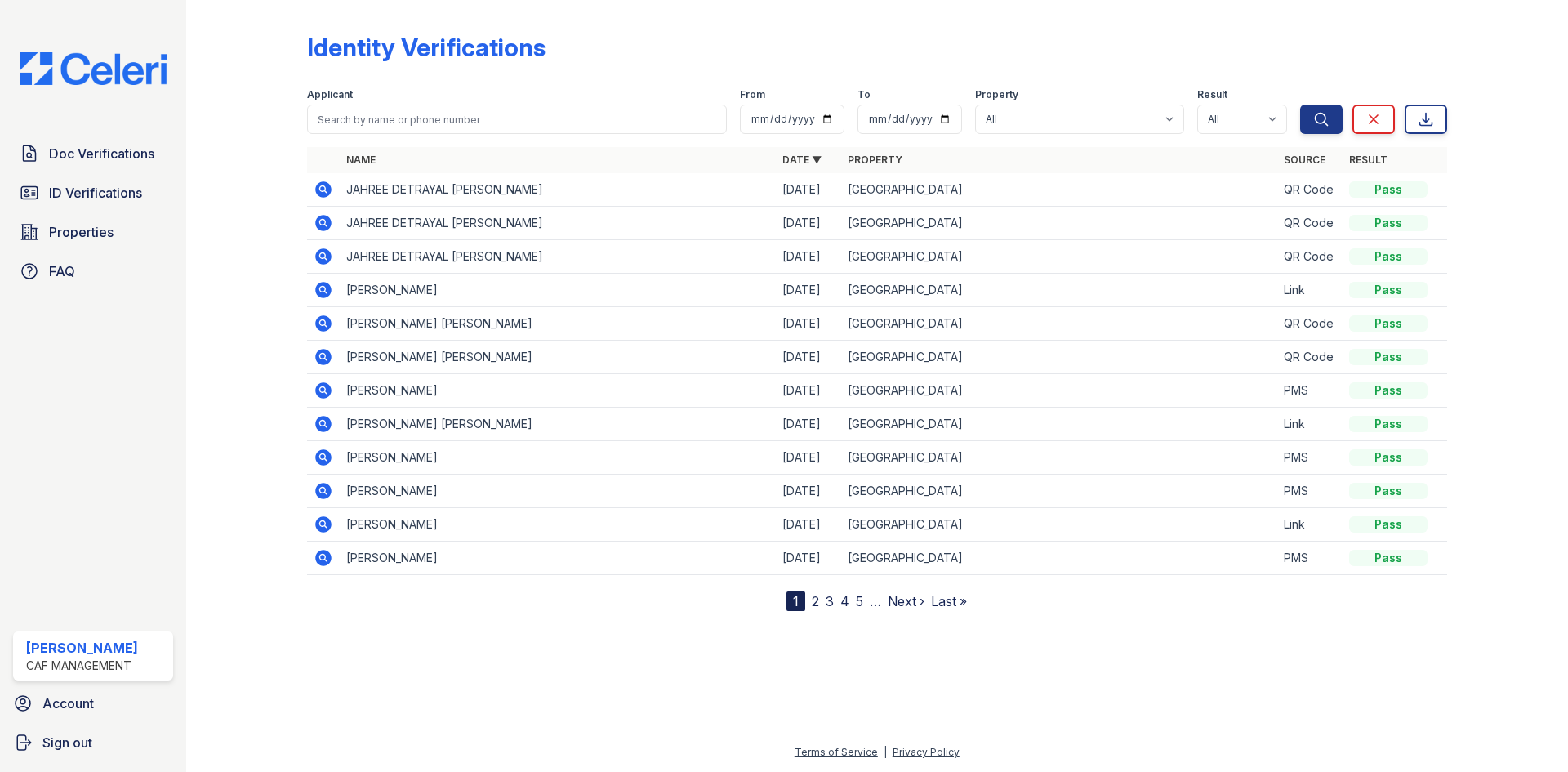
click at [327, 193] on icon at bounding box center [322, 189] width 19 height 19
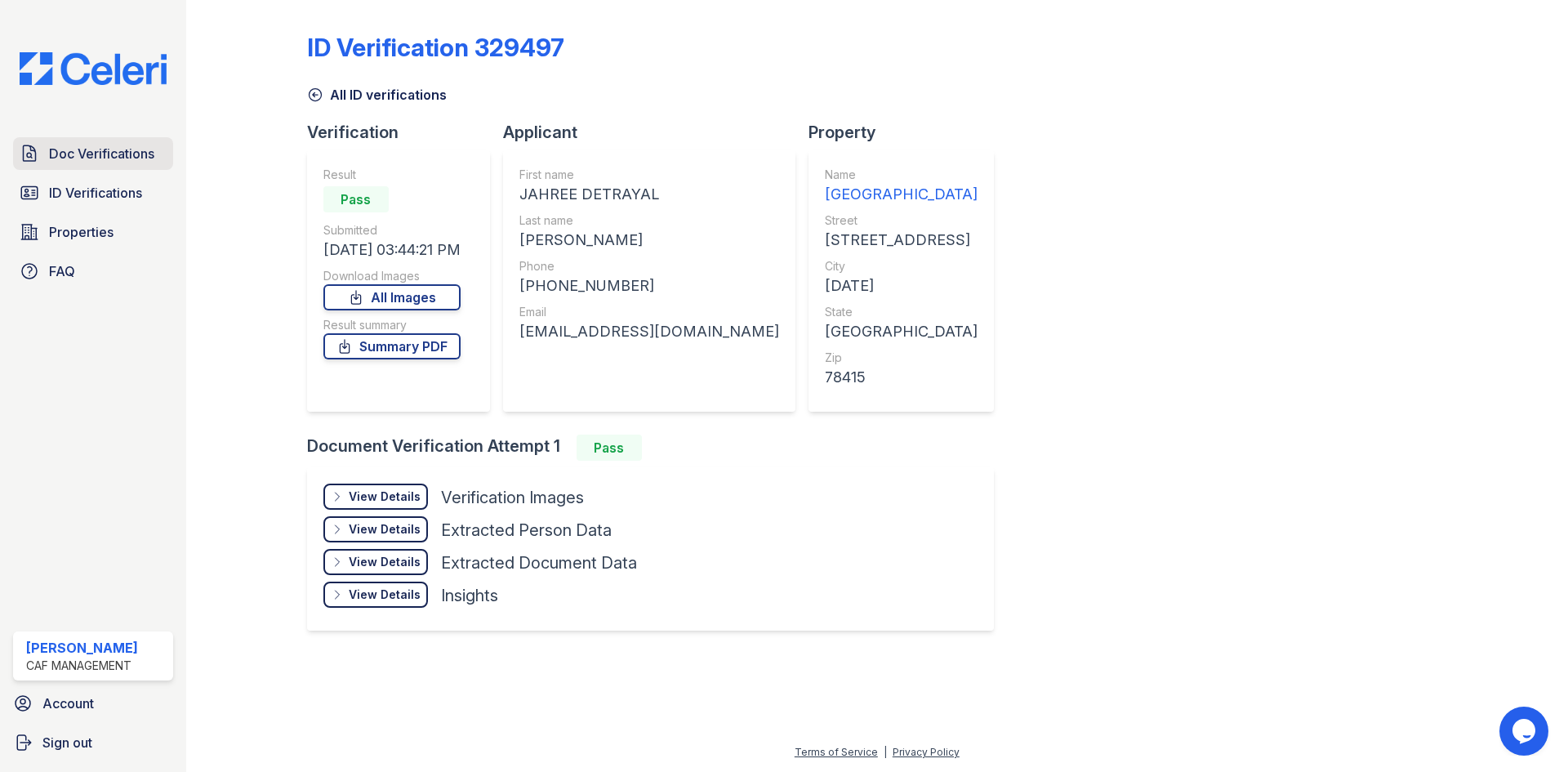
click at [131, 154] on span "Doc Verifications" at bounding box center [101, 153] width 106 height 19
